Goal: Navigation & Orientation: Go to known website

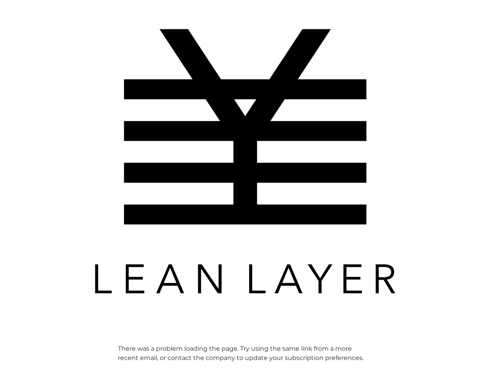
click at [245, 186] on img at bounding box center [245, 161] width 310 height 310
